Goal: Entertainment & Leisure: Consume media (video, audio)

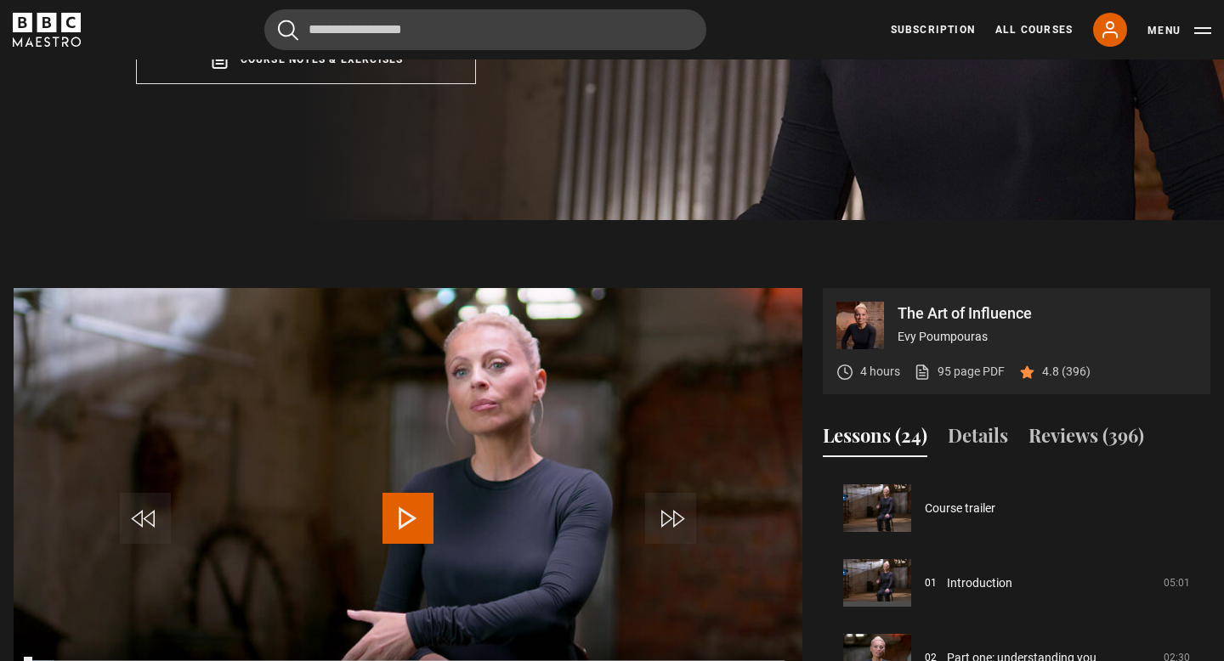
scroll to position [524, 0]
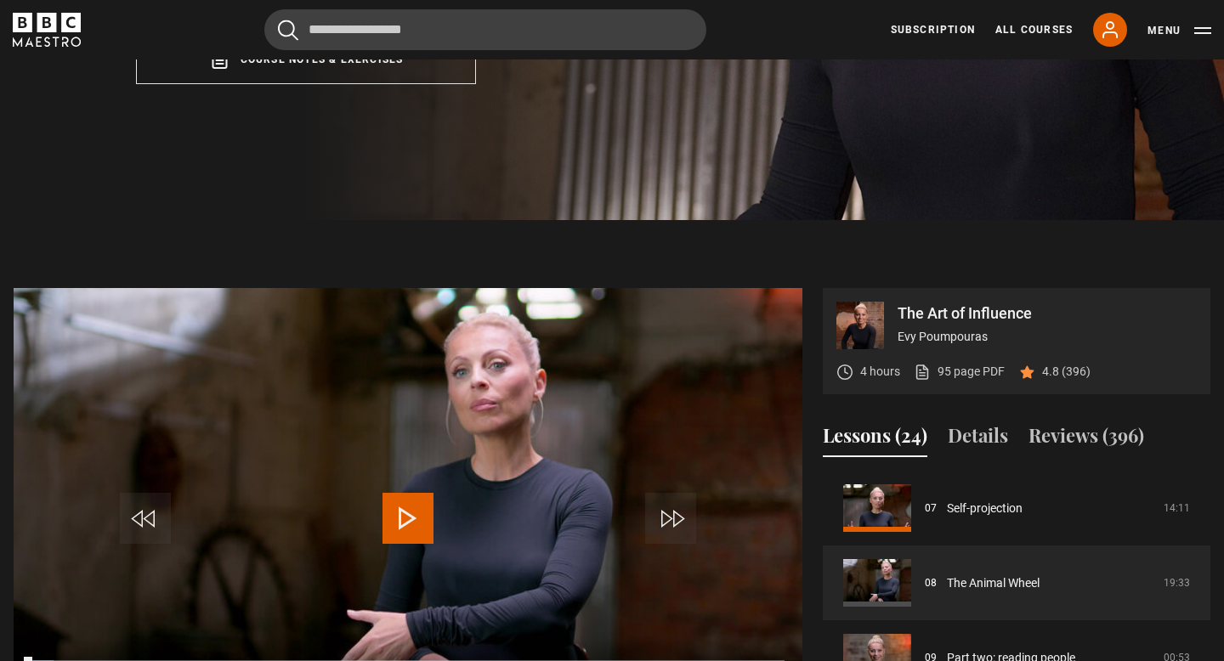
click at [412, 498] on span "Video Player" at bounding box center [408, 518] width 51 height 51
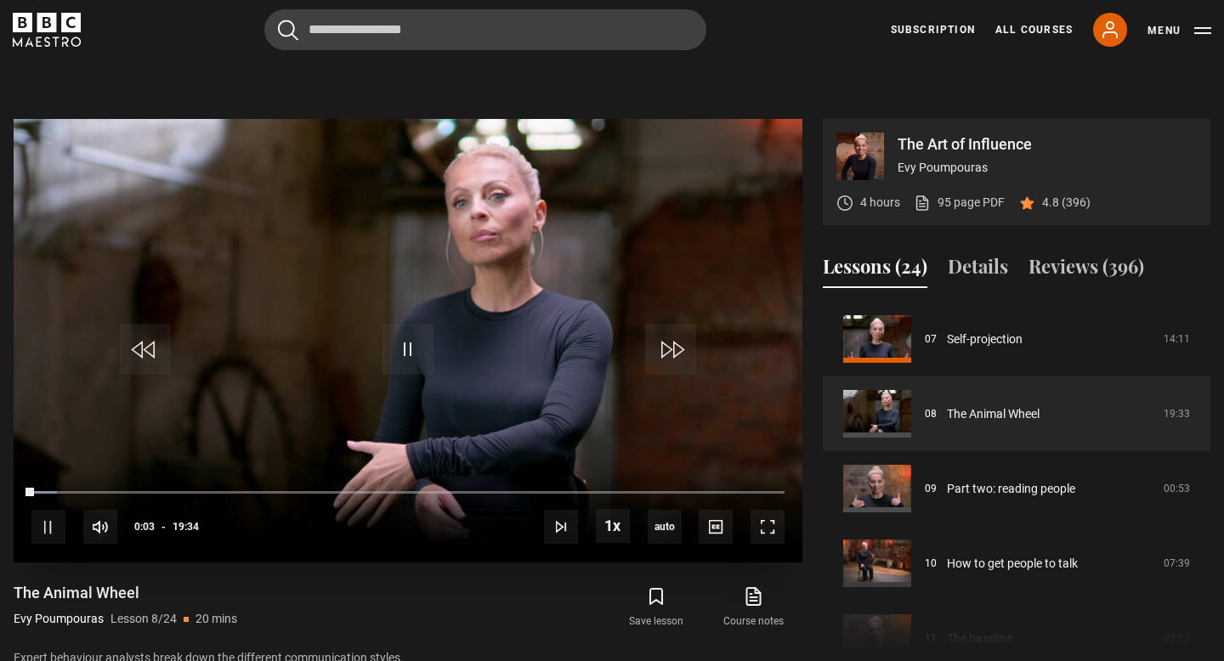
scroll to position [646, 0]
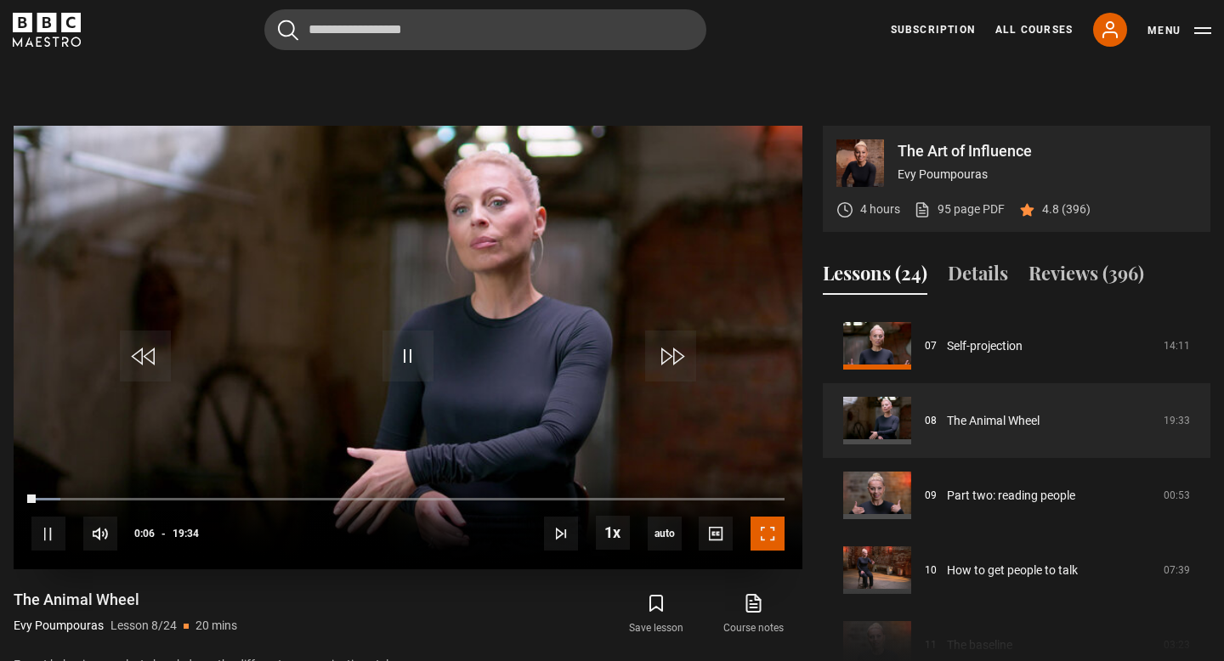
click at [771, 539] on span "Video Player" at bounding box center [768, 534] width 34 height 34
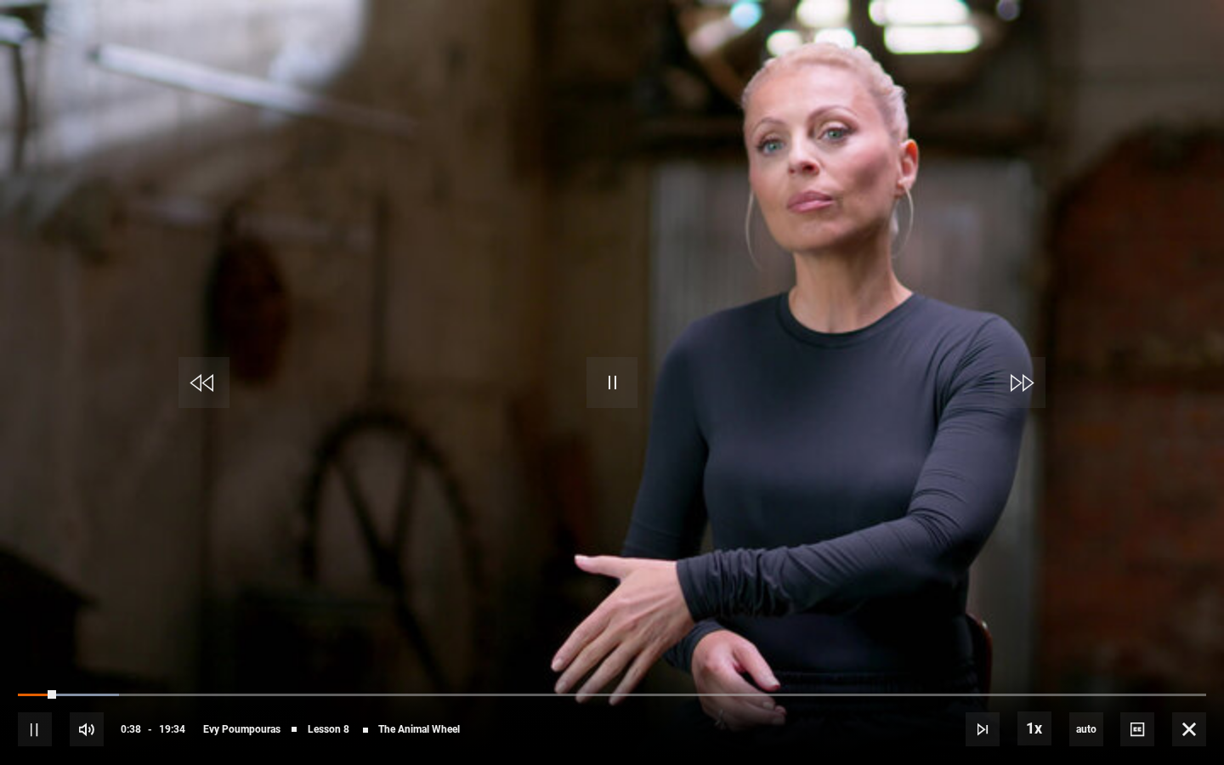
click at [1024, 595] on video "Video Player" at bounding box center [612, 382] width 1224 height 765
click at [1020, 594] on video "Video Player" at bounding box center [612, 382] width 1224 height 765
click at [805, 661] on div "10s Skip Back 10 seconds Pause 10s Skip Forward 10 seconds Loaded : 8.53% 19:28…" at bounding box center [612, 718] width 1224 height 94
click at [1197, 661] on span "Video Player" at bounding box center [1189, 729] width 34 height 34
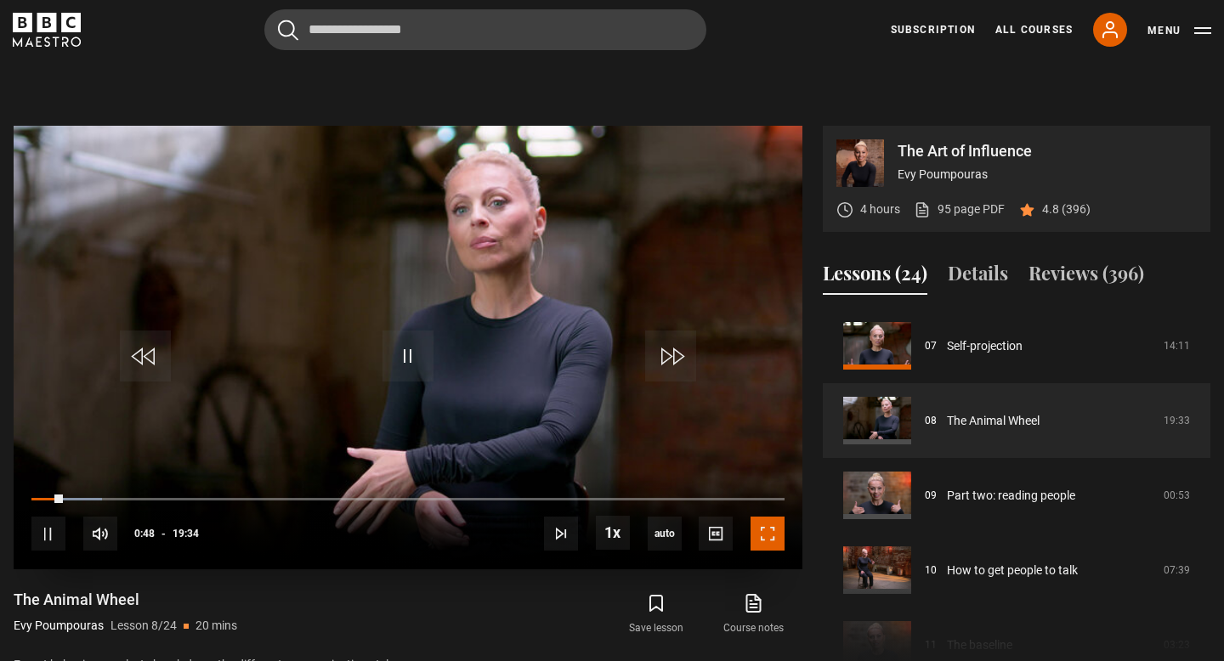
click at [771, 534] on span "Video Player" at bounding box center [768, 534] width 34 height 34
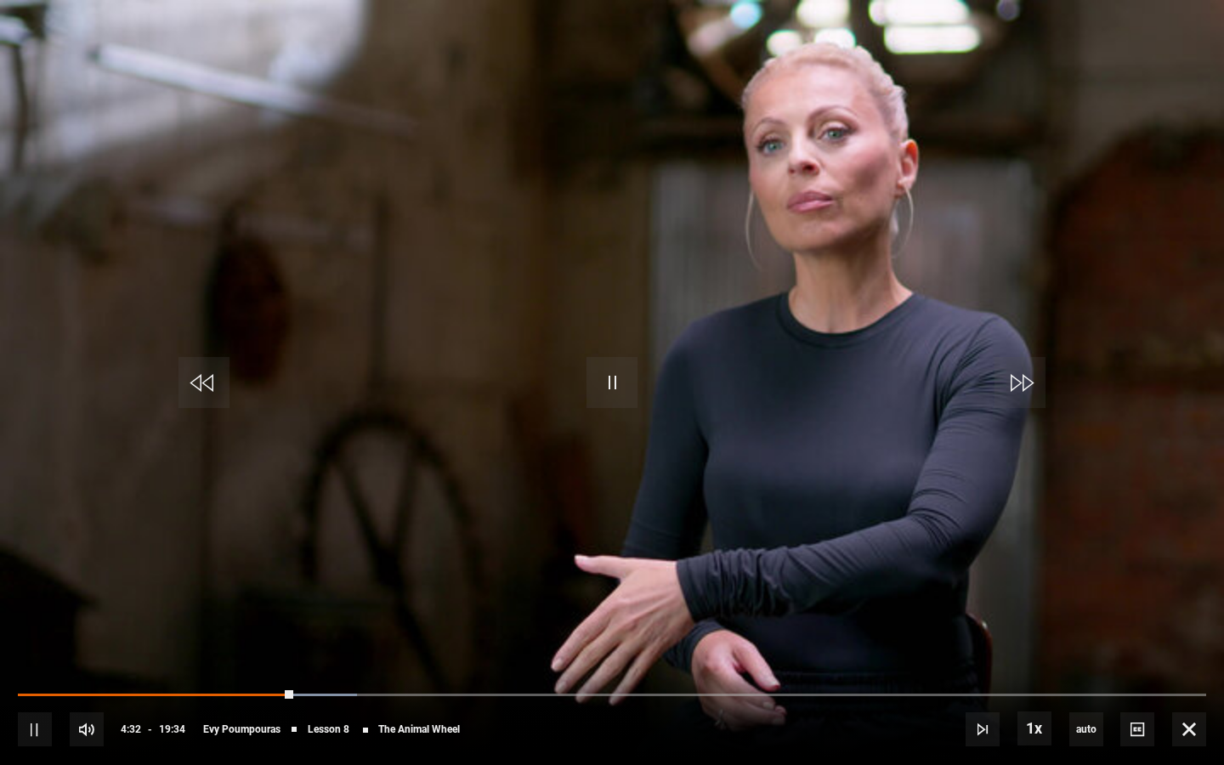
click at [972, 285] on video "Video Player" at bounding box center [612, 382] width 1224 height 765
click at [1017, 527] on video "Video Player" at bounding box center [612, 382] width 1224 height 765
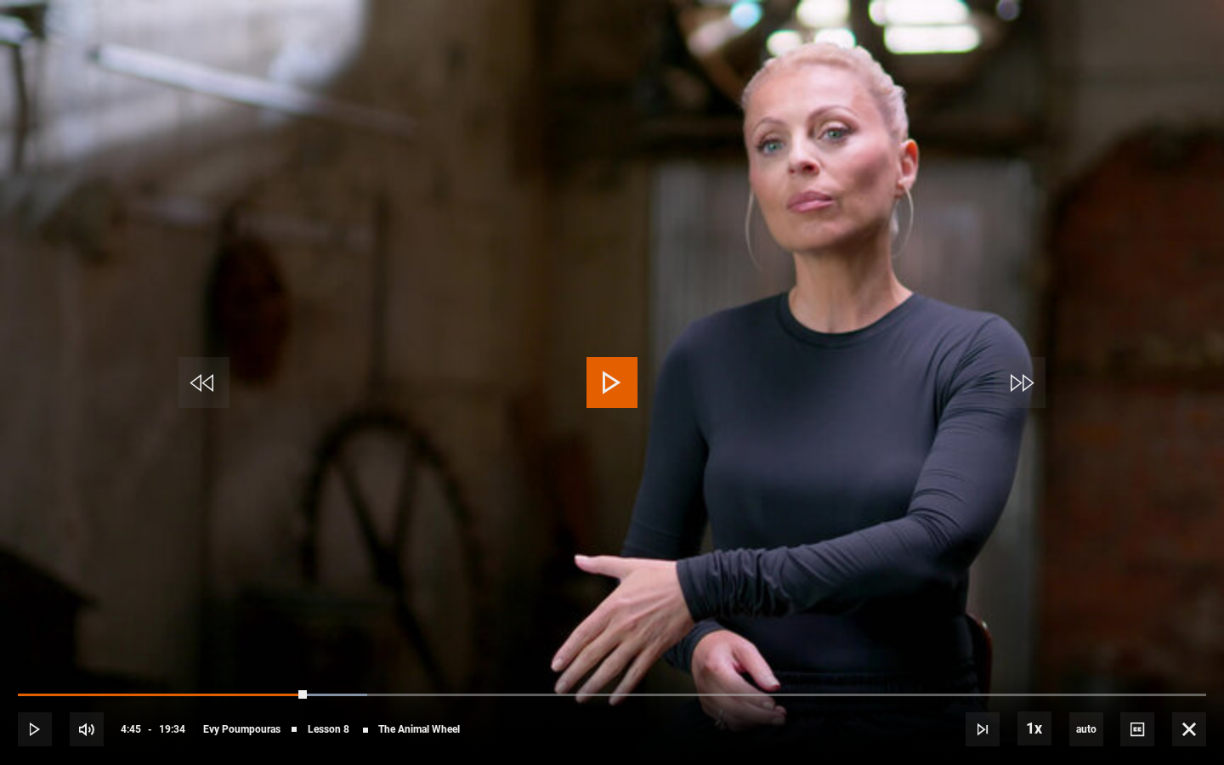
click at [1017, 527] on video "Video Player" at bounding box center [612, 382] width 1224 height 765
click at [842, 434] on video "Video Player" at bounding box center [612, 382] width 1224 height 765
click at [611, 377] on span "Video Player" at bounding box center [612, 382] width 51 height 51
click at [706, 404] on video "Video Player" at bounding box center [612, 382] width 1224 height 765
click at [497, 609] on video "Video Player" at bounding box center [612, 382] width 1224 height 765
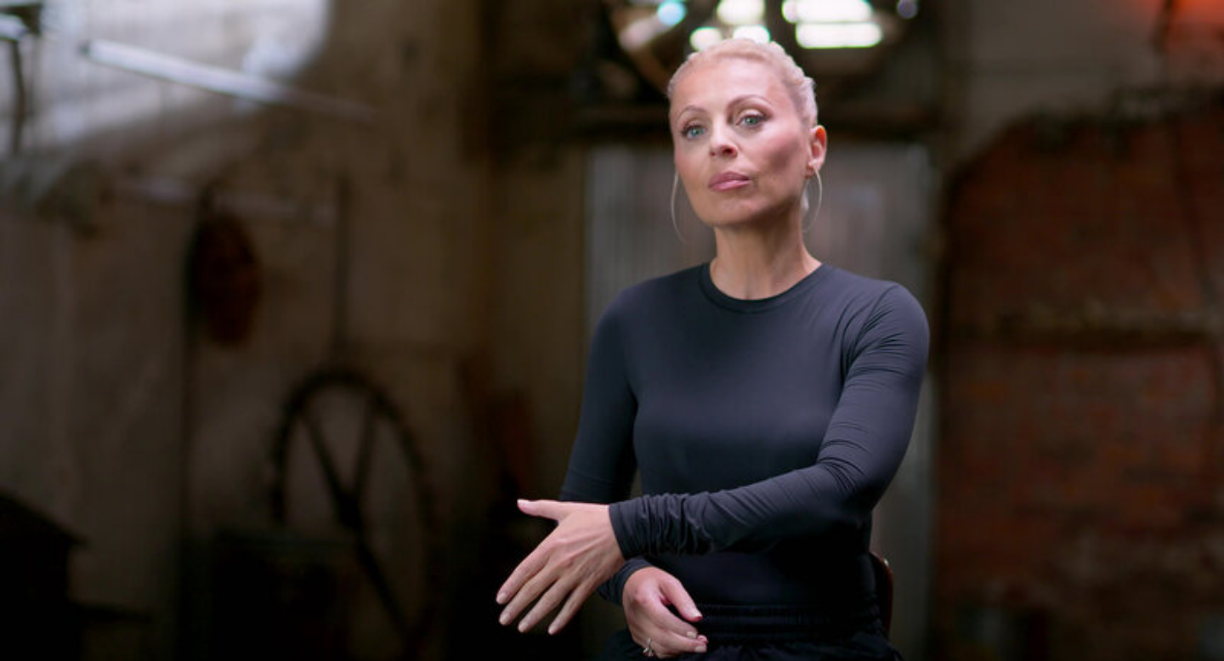
scroll to position [580, 0]
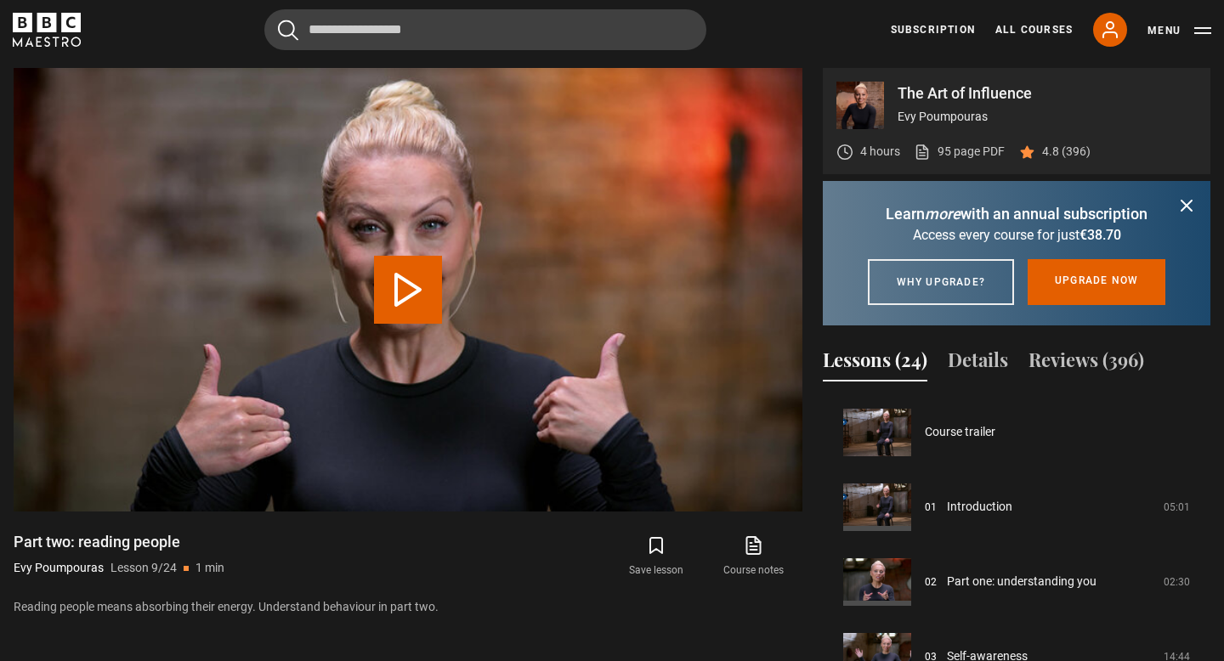
scroll to position [598, 0]
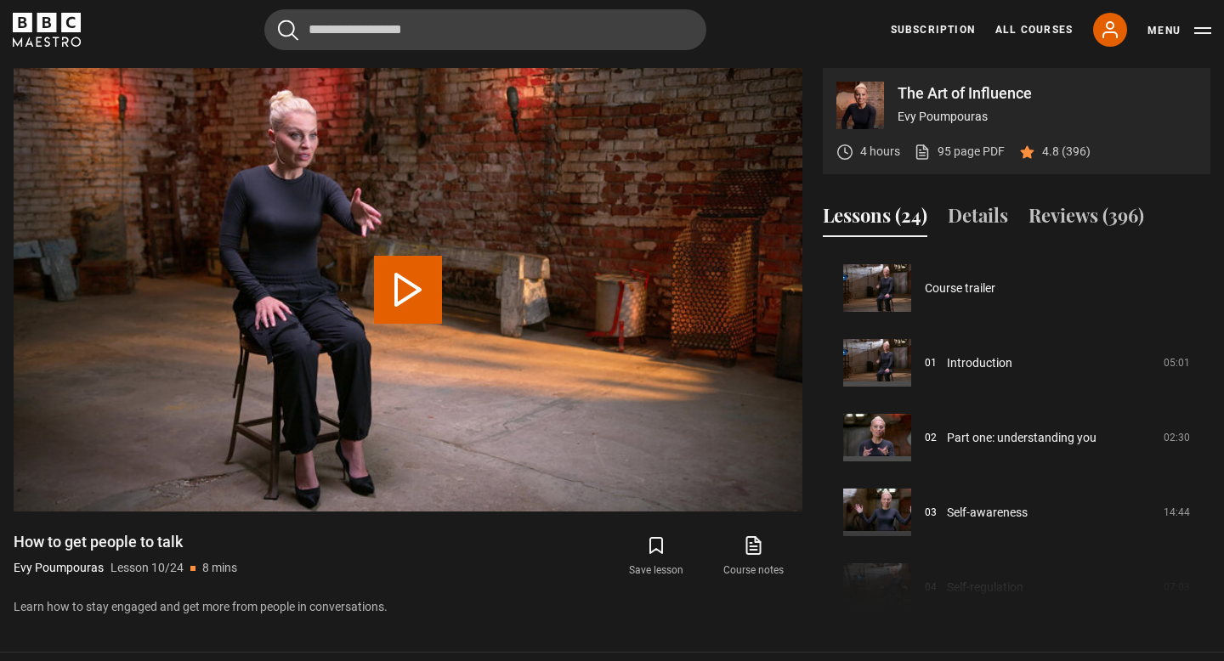
scroll to position [673, 0]
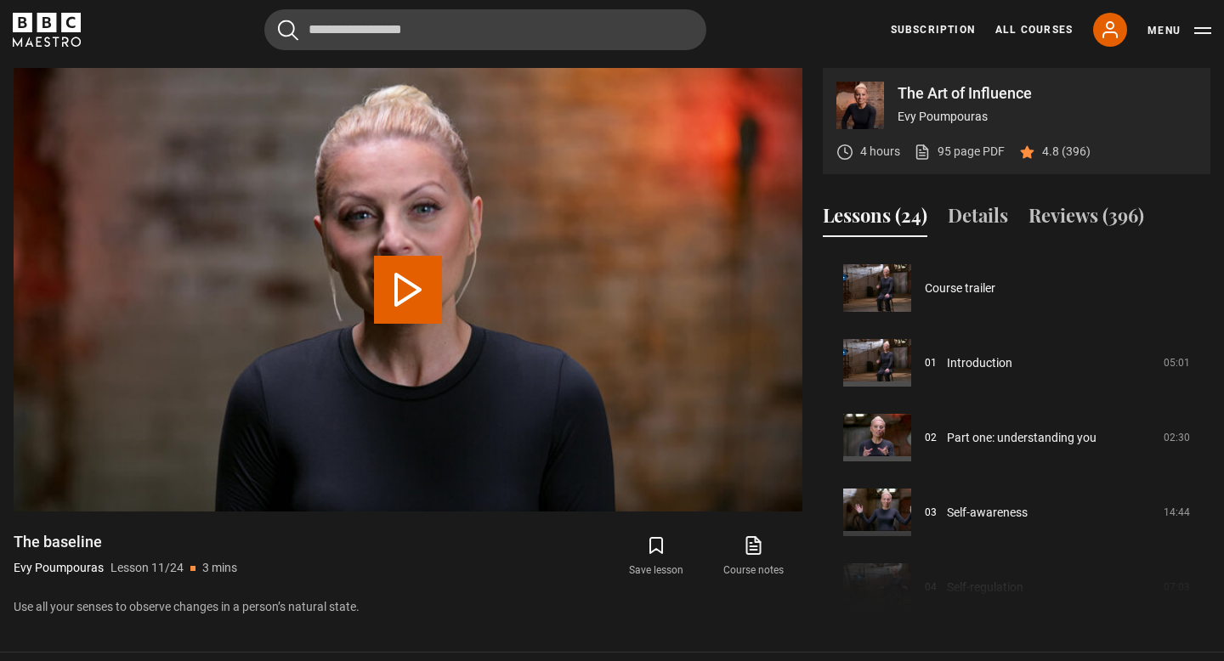
scroll to position [748, 0]
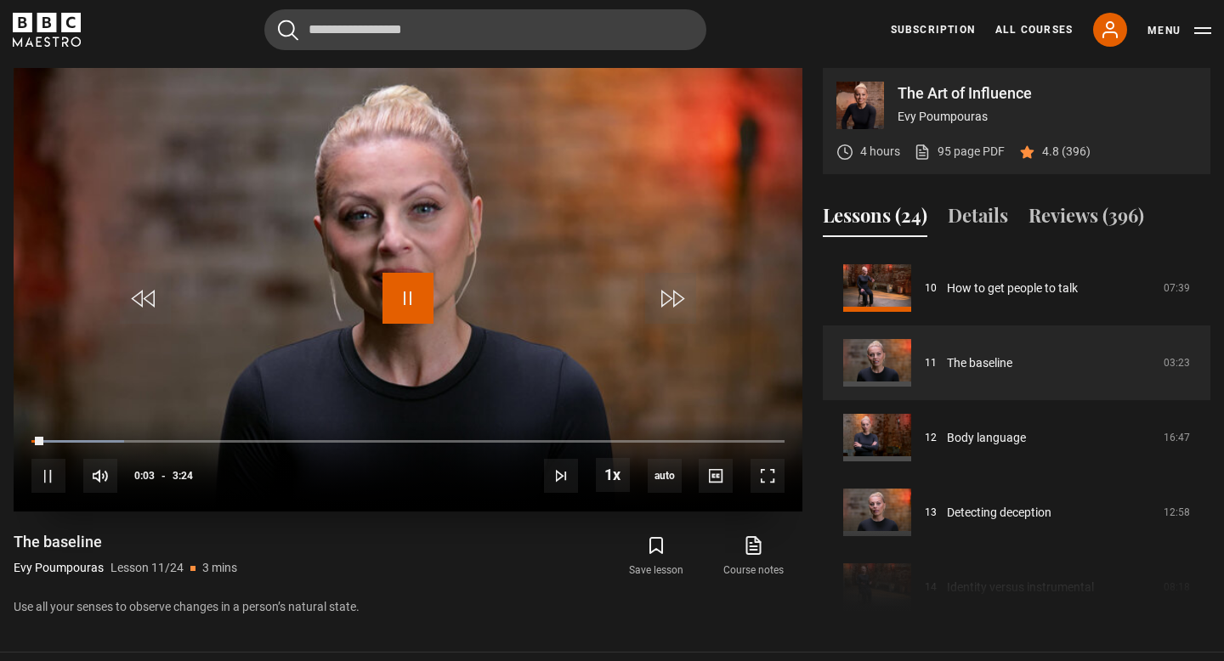
click at [412, 302] on span "Video Player" at bounding box center [408, 298] width 51 height 51
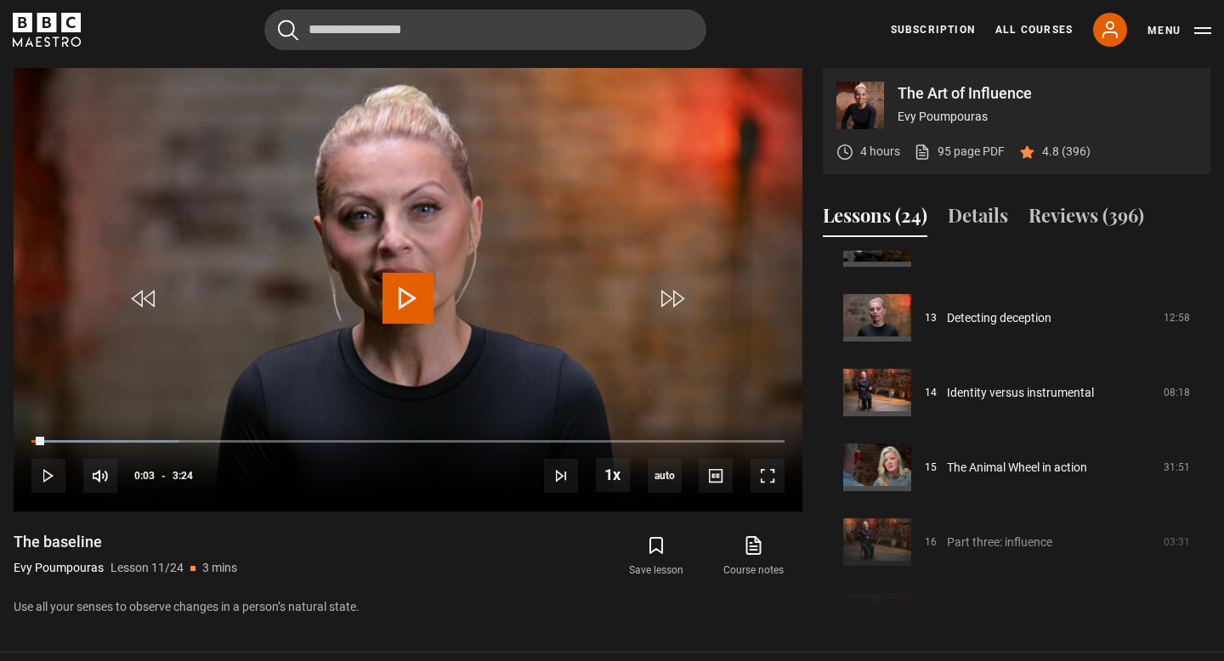
scroll to position [378, 0]
